Goal: Transaction & Acquisition: Purchase product/service

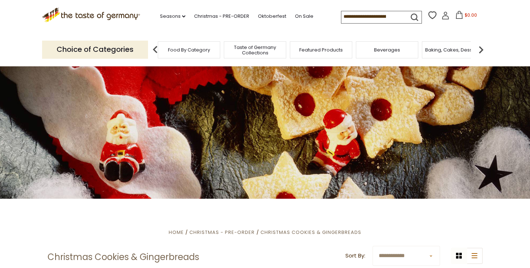
click at [182, 49] on span "Food By Category" at bounding box center [189, 49] width 42 height 5
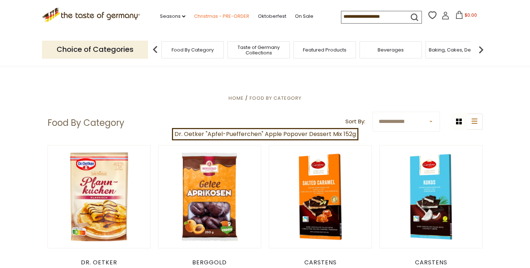
click at [219, 15] on link "Christmas - PRE-ORDER" at bounding box center [221, 16] width 55 height 8
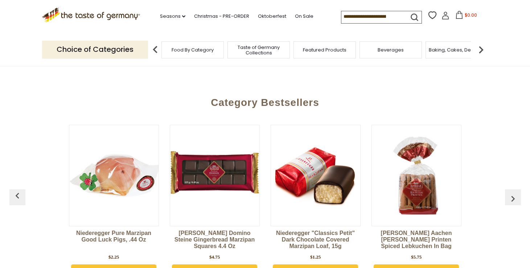
scroll to position [313, 0]
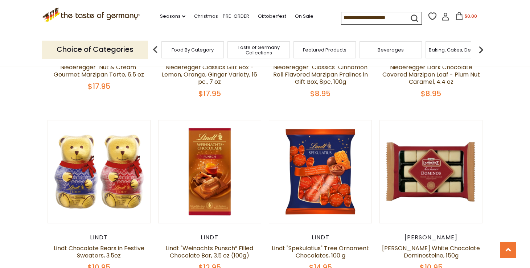
scroll to position [1644, 0]
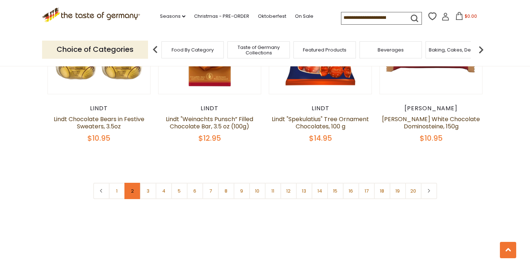
click at [131, 183] on link "2" at bounding box center [132, 191] width 16 height 16
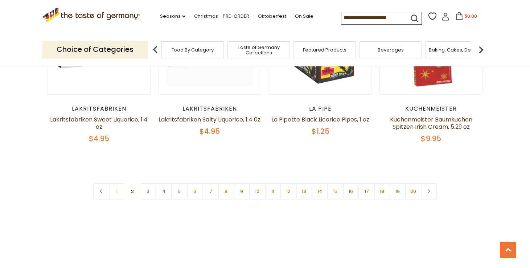
scroll to position [1748, 0]
click at [145, 183] on link "3" at bounding box center [148, 191] width 16 height 16
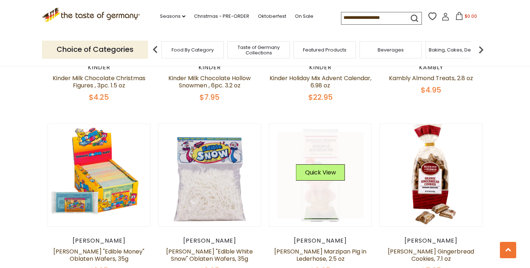
scroll to position [518, 0]
click at [322, 191] on link at bounding box center [320, 175] width 86 height 86
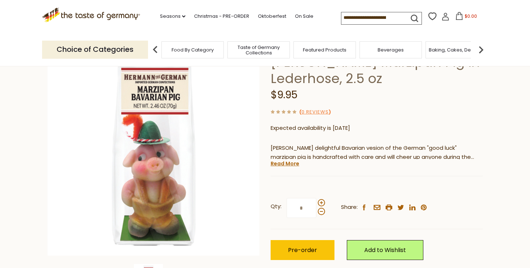
scroll to position [58, 0]
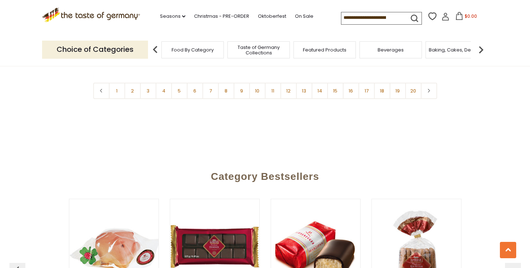
scroll to position [1822, 0]
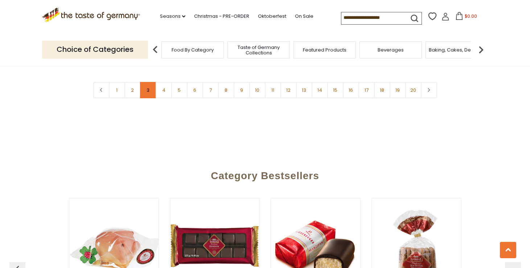
click at [148, 83] on link "3" at bounding box center [148, 90] width 16 height 16
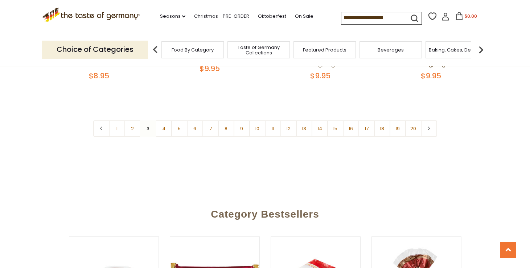
scroll to position [1779, 0]
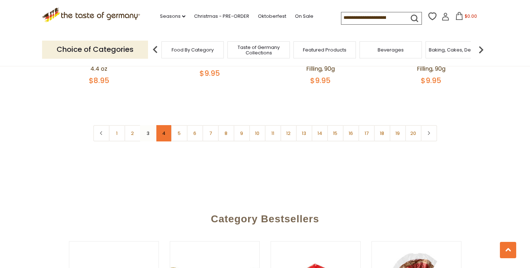
click at [165, 127] on link "4" at bounding box center [164, 133] width 16 height 16
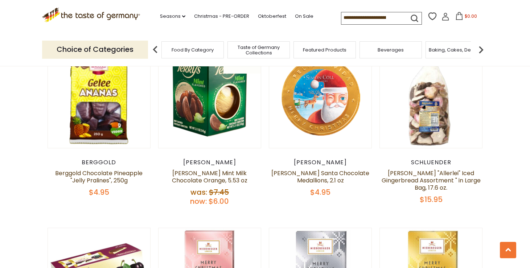
scroll to position [948, 0]
